Goal: Information Seeking & Learning: Learn about a topic

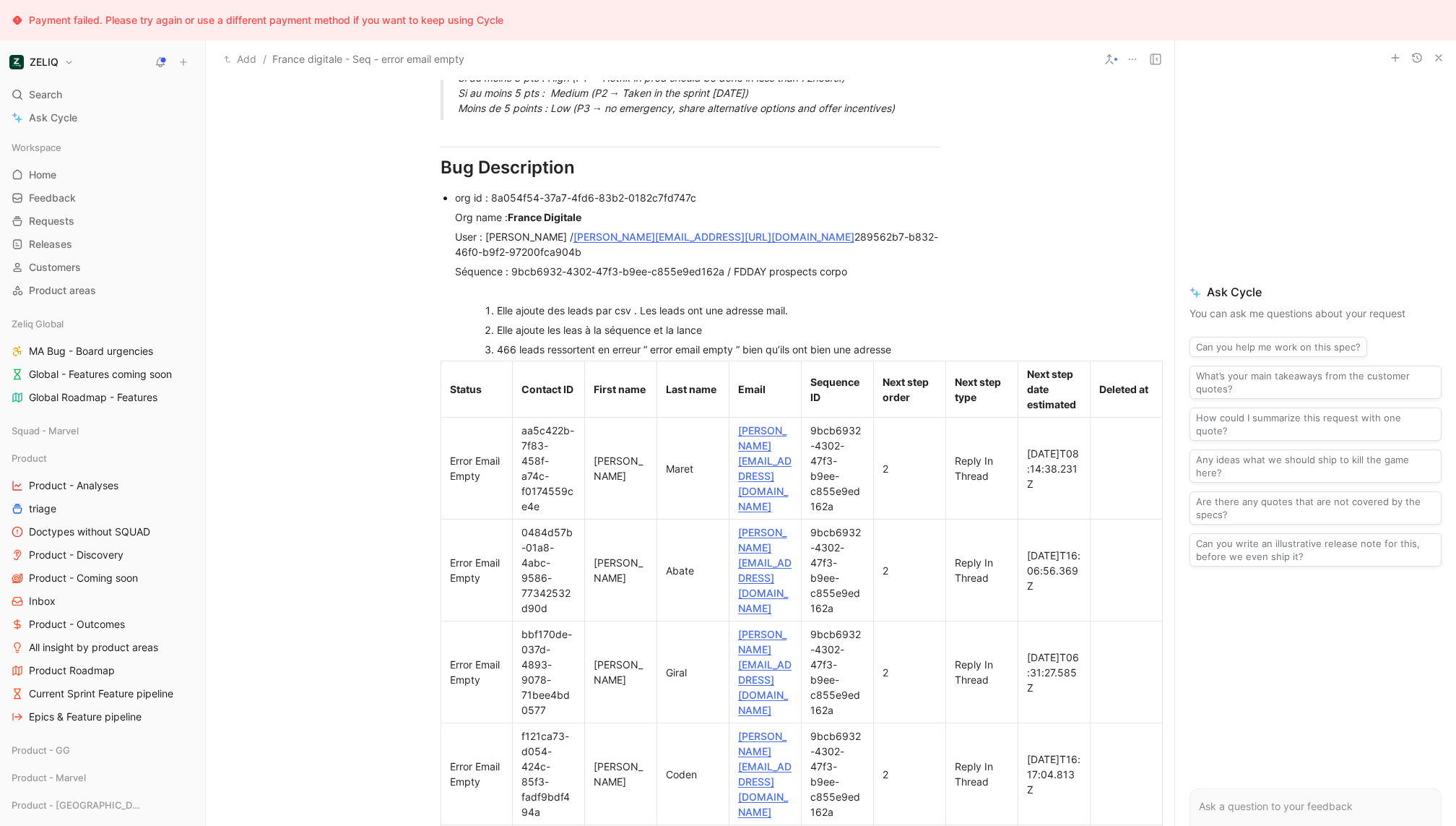
scroll to position [1010, 0]
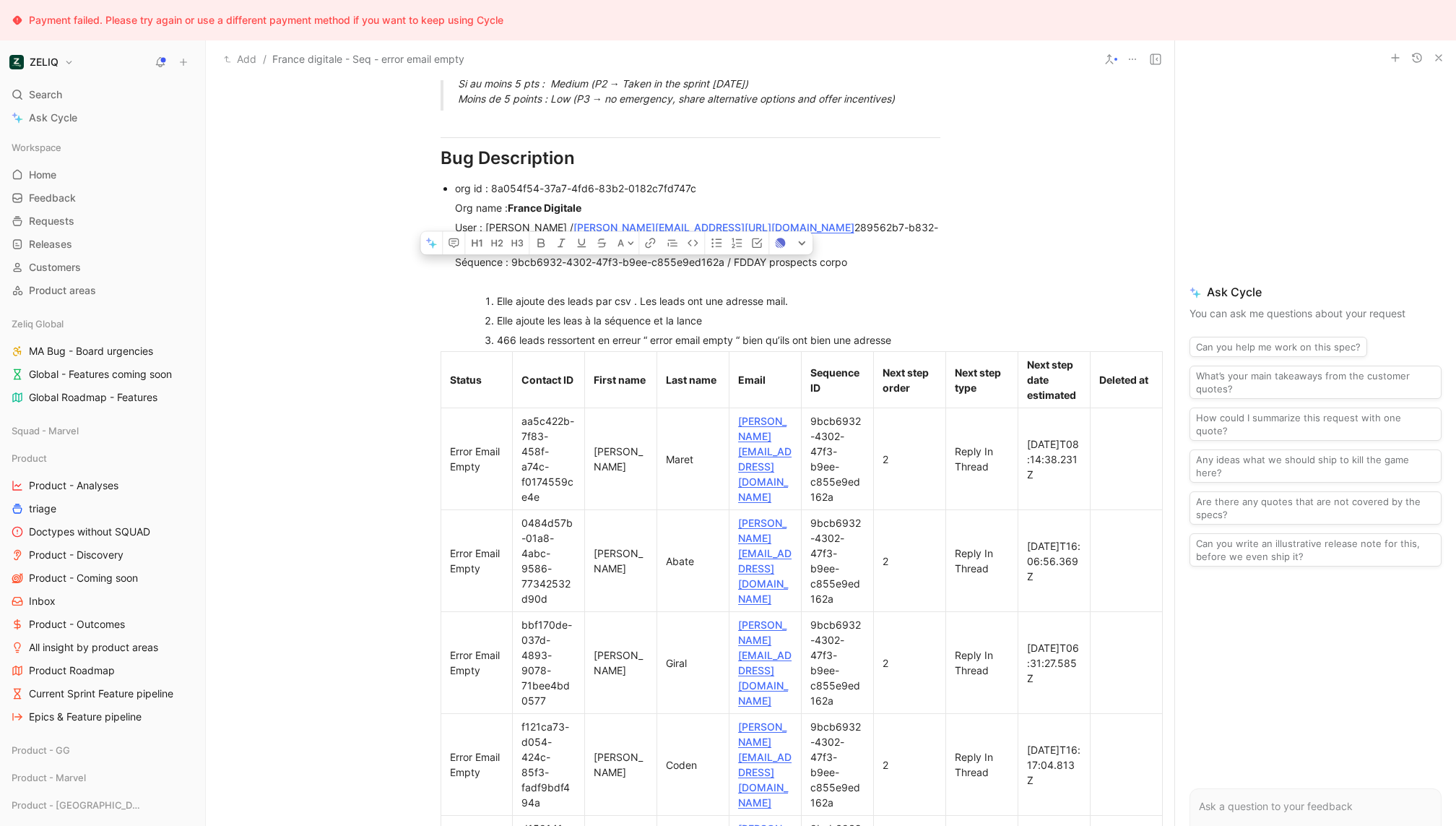
drag, startPoint x: 511, startPoint y: 244, endPoint x: 723, endPoint y: 241, distance: 212.0
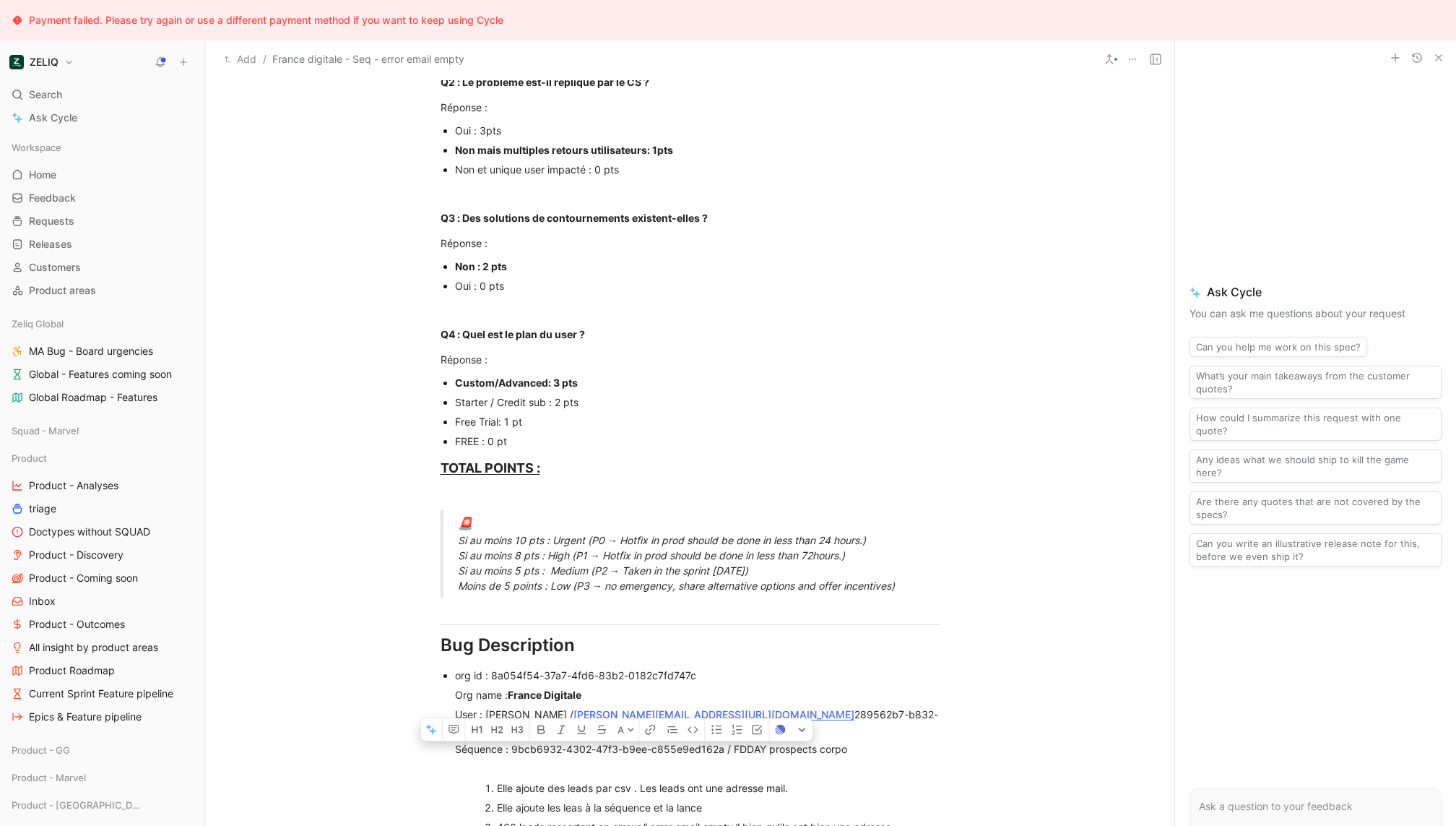
scroll to position [0, 0]
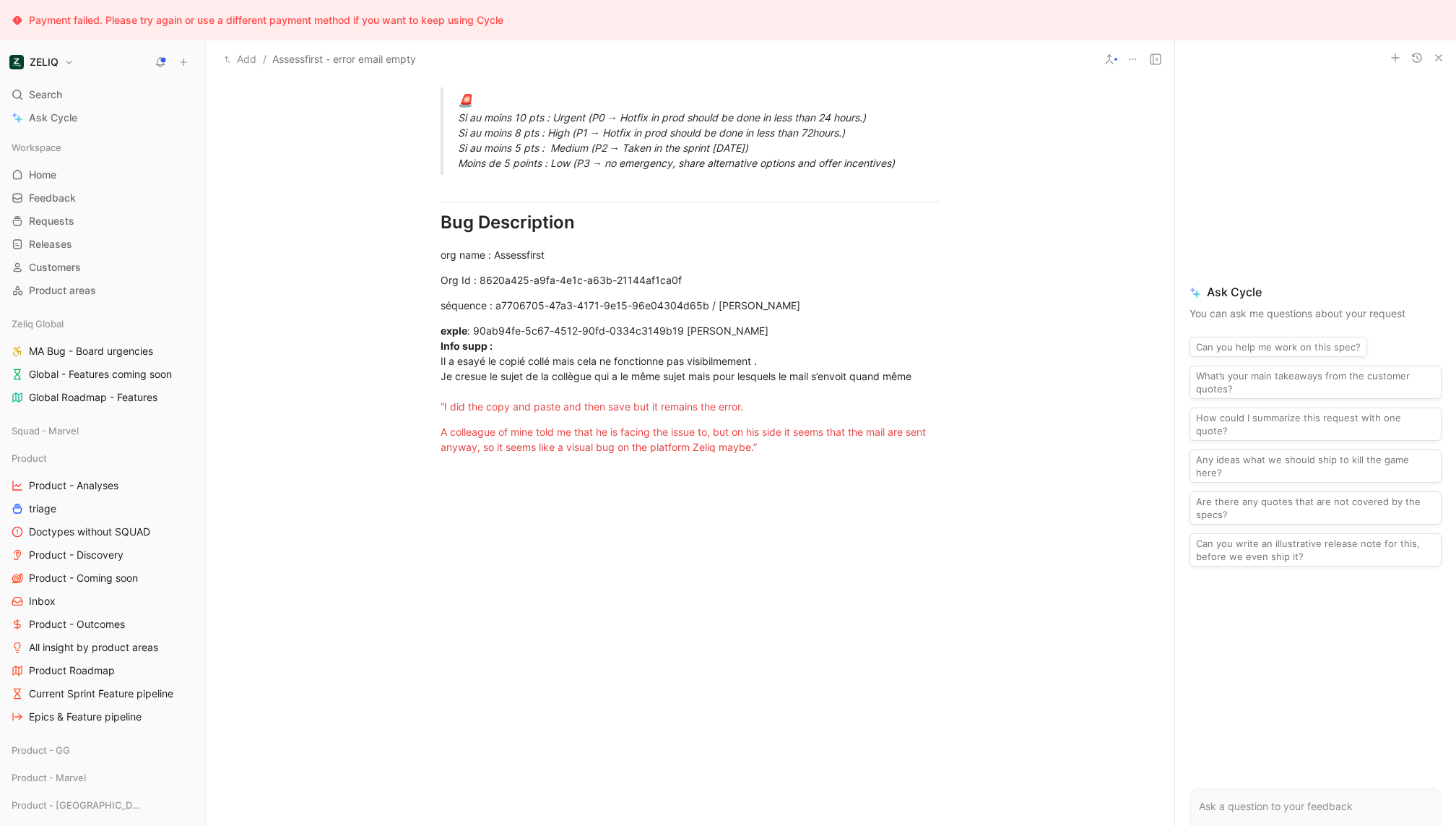
scroll to position [948, 0]
drag, startPoint x: 495, startPoint y: 302, endPoint x: 705, endPoint y: 297, distance: 210.1
click at [719, 374] on div "exple : 90ab94fe-5c67-4512-90fd-0334c3149b19 Serena Pierattini Info supp : Il a…" at bounding box center [691, 366] width 500 height 91
drag, startPoint x: 703, startPoint y: 303, endPoint x: 497, endPoint y: 306, distance: 206.0
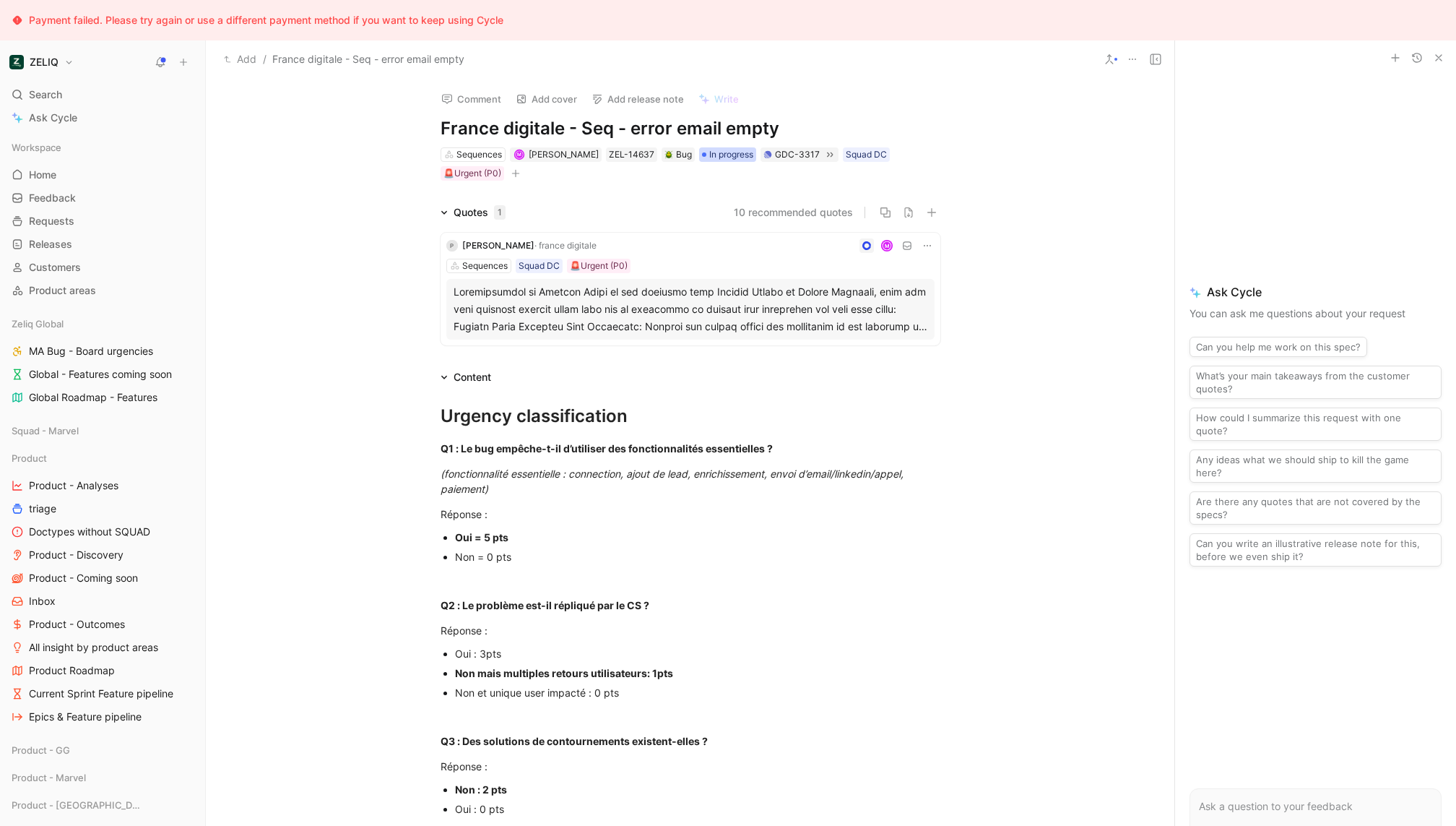
click at [726, 157] on span "In progress" at bounding box center [731, 154] width 44 height 14
click at [845, 152] on div "Link" at bounding box center [854, 154] width 18 height 14
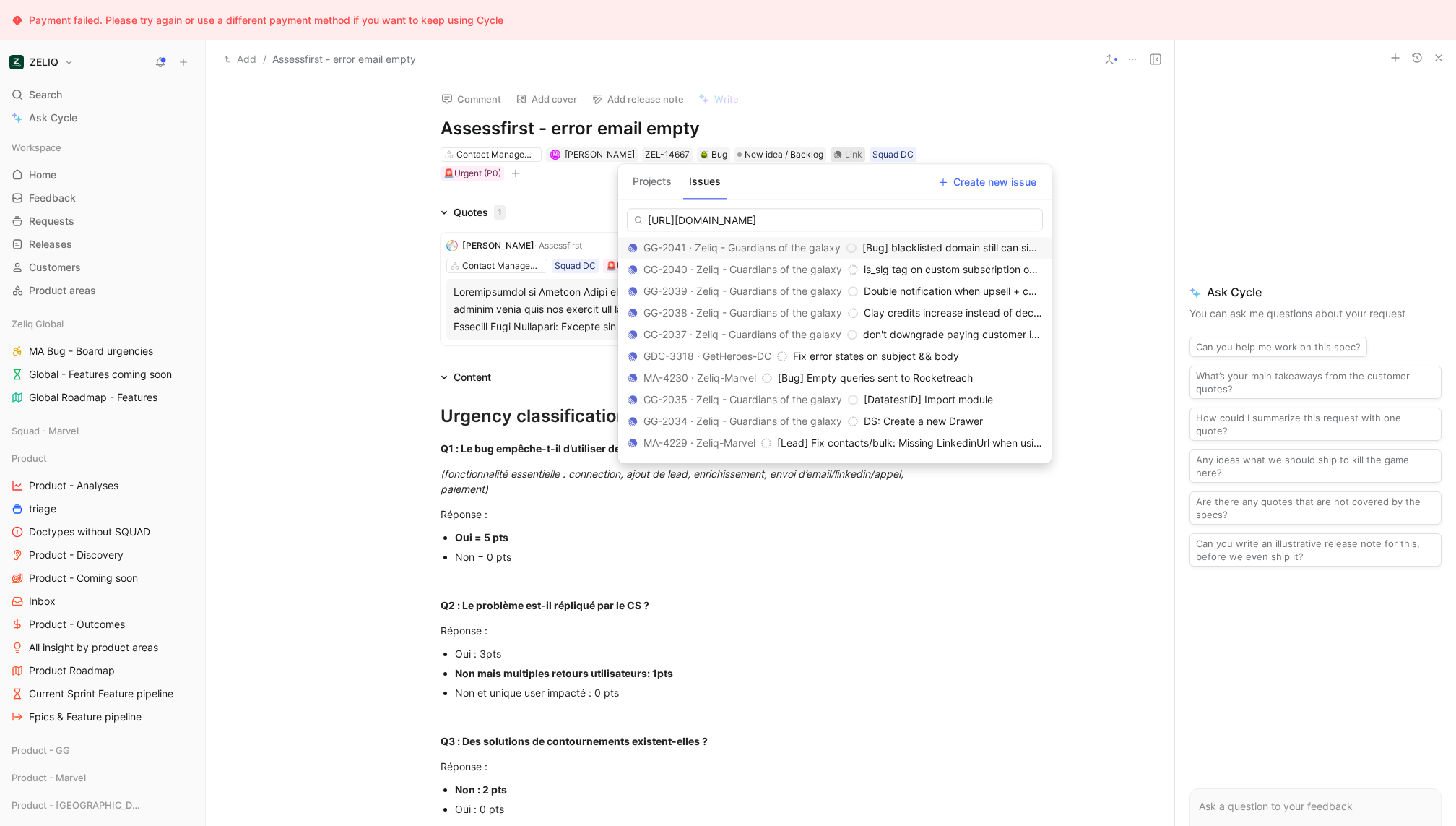
scroll to position [0, 16]
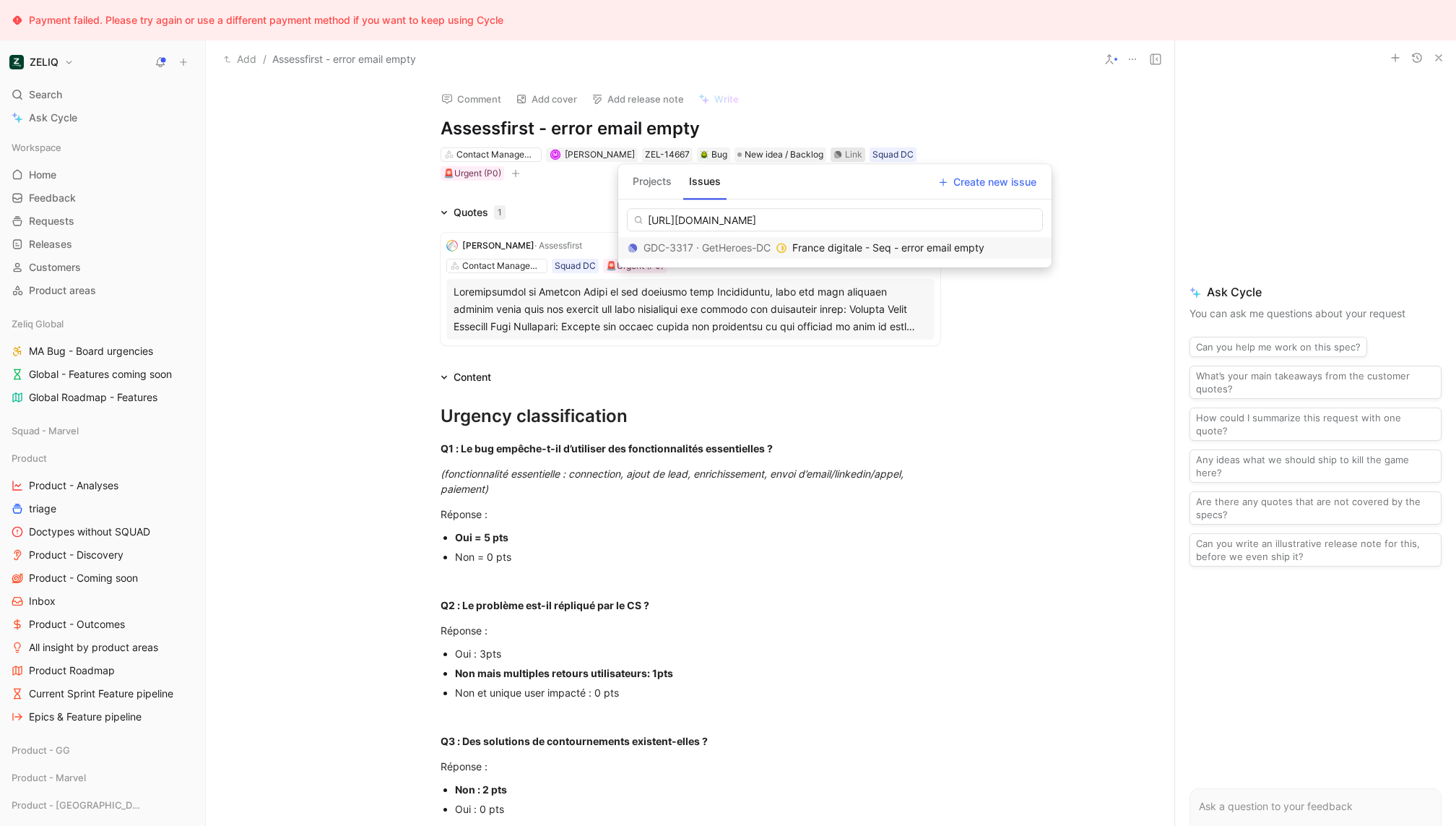
type input "[URL][DOMAIN_NAME]"
click at [914, 246] on span "France digitale - Seq - error email empty" at bounding box center [888, 247] width 192 height 13
